Goal: Contribute content

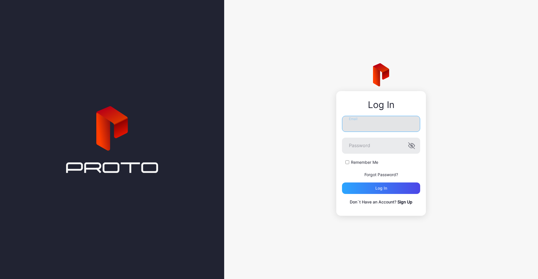
click at [367, 129] on input "Email" at bounding box center [381, 124] width 78 height 16
type input "**********"
click at [342, 183] on button "Log in" at bounding box center [381, 189] width 78 height 12
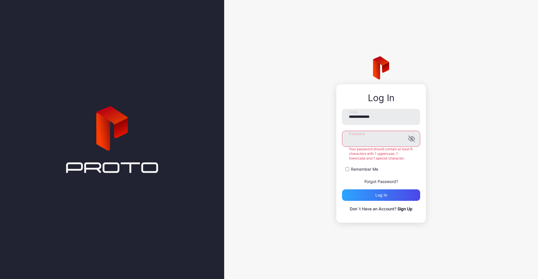
click at [342, 190] on button "Log in" at bounding box center [381, 196] width 78 height 12
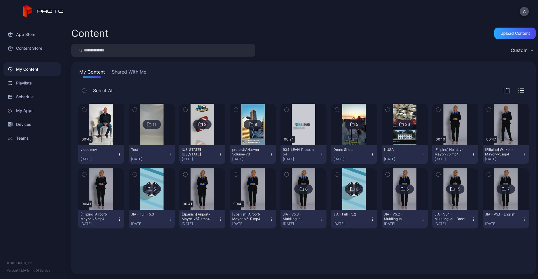
click at [326, 12] on div "A" at bounding box center [269, 11] width 538 height 23
click at [507, 31] on div "Upload Content" at bounding box center [516, 33] width 30 height 5
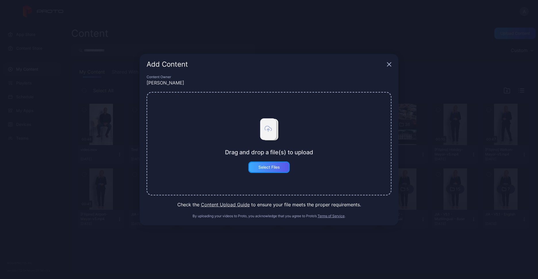
click at [280, 169] on div "Select Files" at bounding box center [270, 167] width 22 height 5
click at [266, 171] on button "Select Files" at bounding box center [268, 168] width 41 height 12
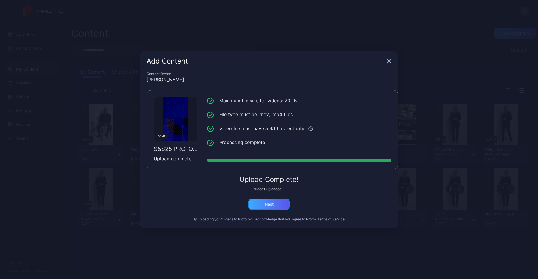
click at [267, 208] on div "Next" at bounding box center [268, 205] width 41 height 12
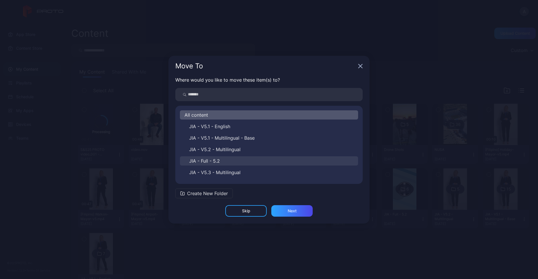
scroll to position [67, 0]
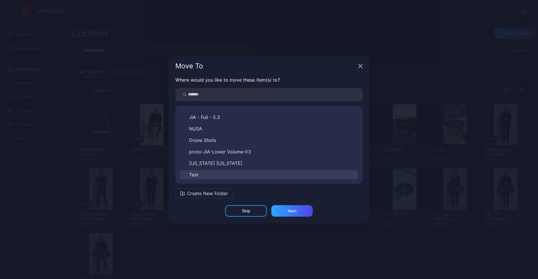
click at [213, 173] on button "Test" at bounding box center [269, 174] width 178 height 9
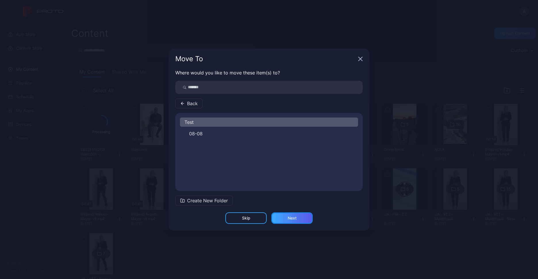
click at [306, 217] on div "Next" at bounding box center [291, 219] width 41 height 12
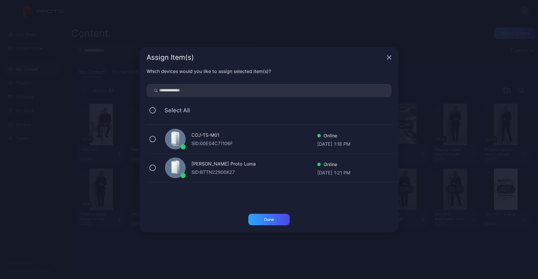
click at [240, 139] on div "COJ-TS-M01" at bounding box center [255, 136] width 126 height 8
click at [265, 220] on div "Done" at bounding box center [269, 219] width 10 height 5
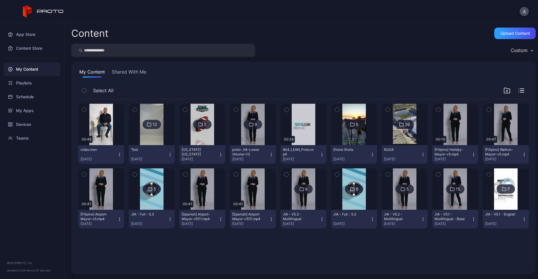
click at [283, 73] on div "My Content Shared With Me" at bounding box center [303, 72] width 451 height 9
click at [501, 30] on div "Upload Content" at bounding box center [515, 34] width 41 height 12
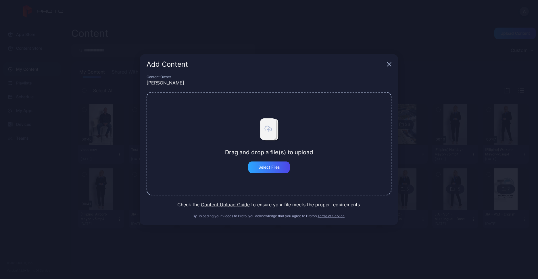
click at [285, 173] on div "Drag and drop a file(s) to upload Select Files" at bounding box center [269, 144] width 245 height 104
click at [284, 169] on div "Select Files" at bounding box center [268, 168] width 41 height 12
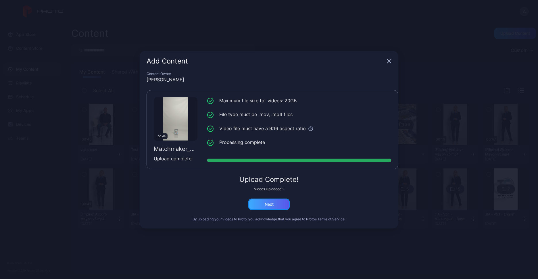
click at [273, 208] on div "Next" at bounding box center [268, 205] width 41 height 12
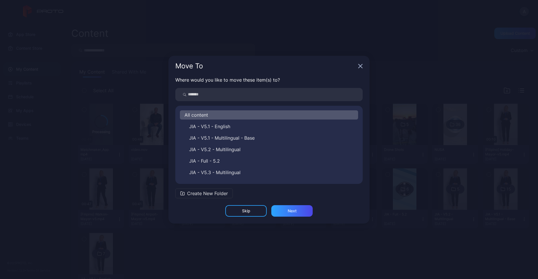
scroll to position [67, 0]
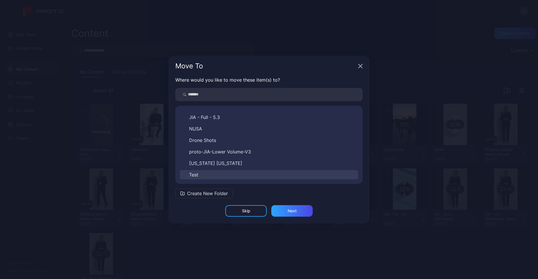
click at [200, 172] on button "Test" at bounding box center [269, 174] width 178 height 9
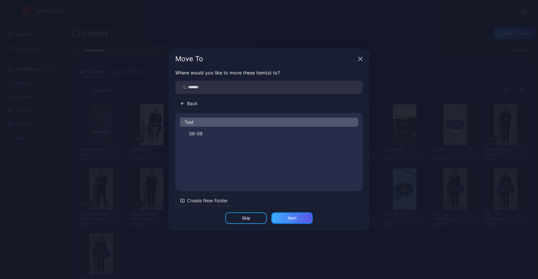
click at [295, 216] on div "Next" at bounding box center [292, 218] width 9 height 5
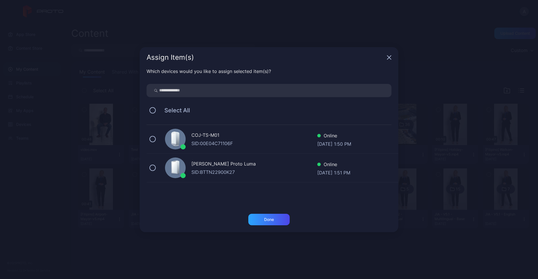
click at [232, 132] on div "COJ-TS-M01" at bounding box center [255, 136] width 126 height 8
click at [263, 221] on div "Done" at bounding box center [268, 220] width 41 height 12
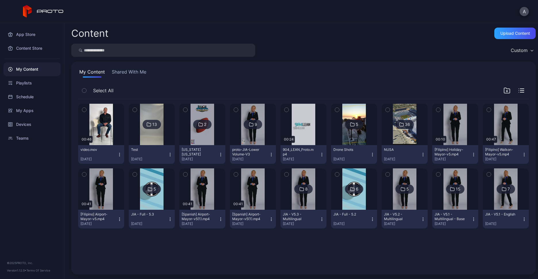
click at [380, 35] on div "Content Upload Content" at bounding box center [303, 34] width 465 height 12
